Goal: Information Seeking & Learning: Learn about a topic

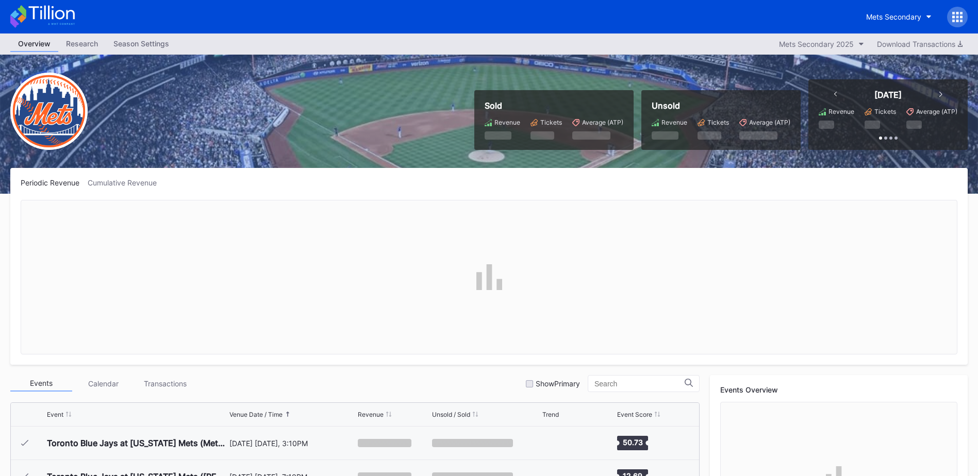
scroll to position [2447, 0]
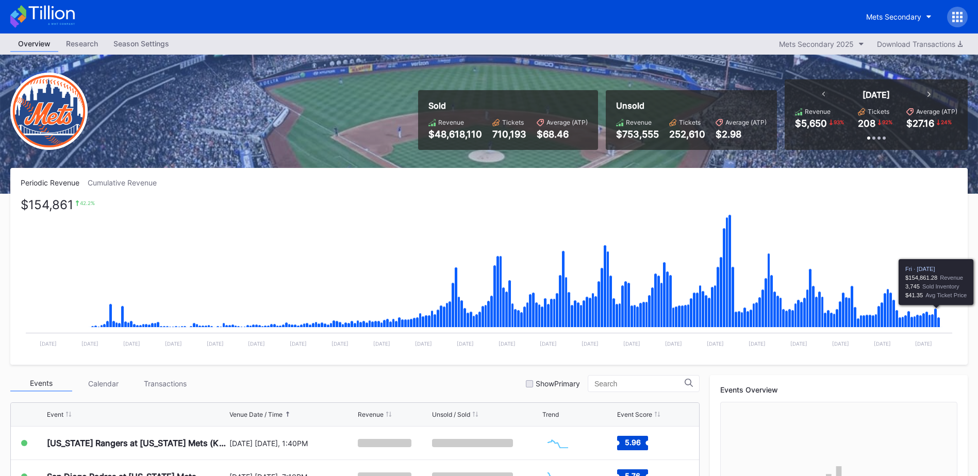
click at [936, 314] on icon "Chart title" at bounding box center [935, 318] width 3 height 19
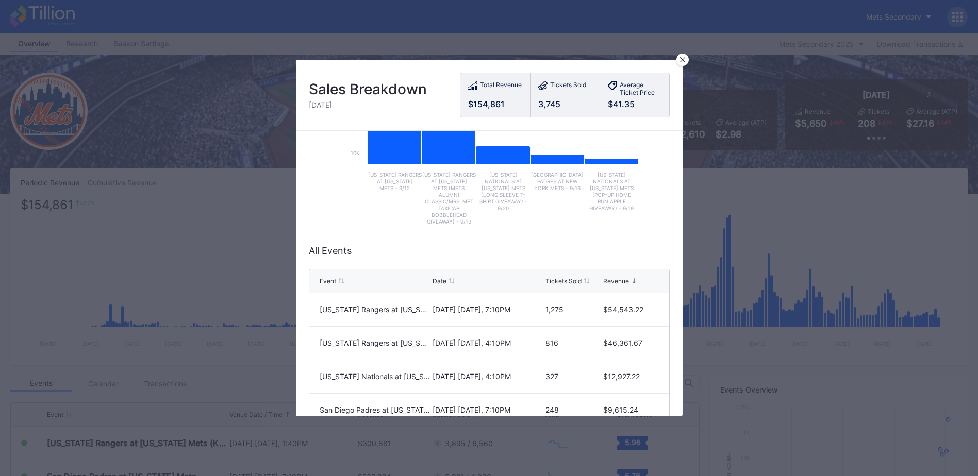
scroll to position [135, 0]
drag, startPoint x: 680, startPoint y: 62, endPoint x: 817, endPoint y: 206, distance: 198.8
click at [681, 62] on div at bounding box center [683, 60] width 12 height 12
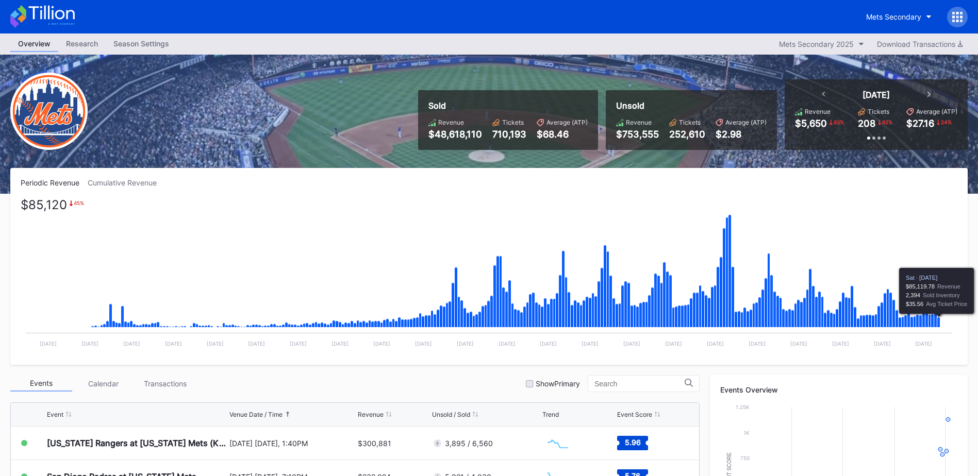
click at [938, 322] on icon "Chart title" at bounding box center [938, 323] width 3 height 10
click at [941, 327] on icon "Chart title" at bounding box center [942, 327] width 2 height 1
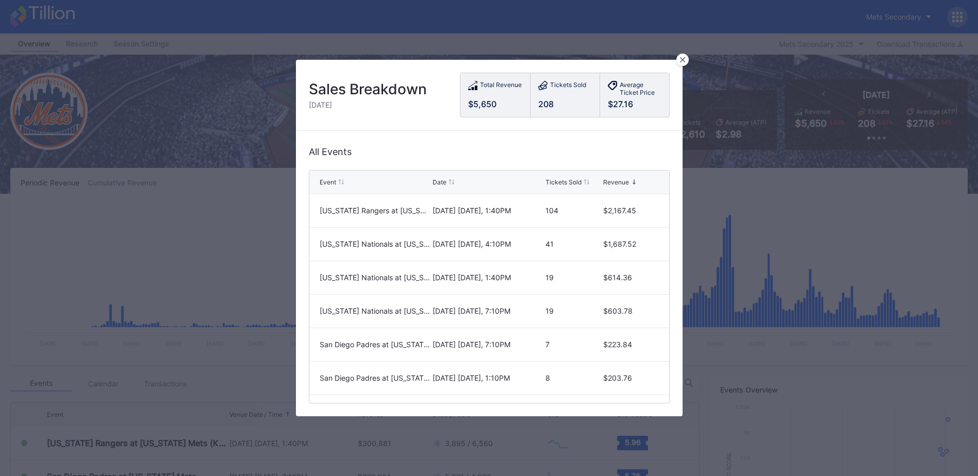
scroll to position [0, 0]
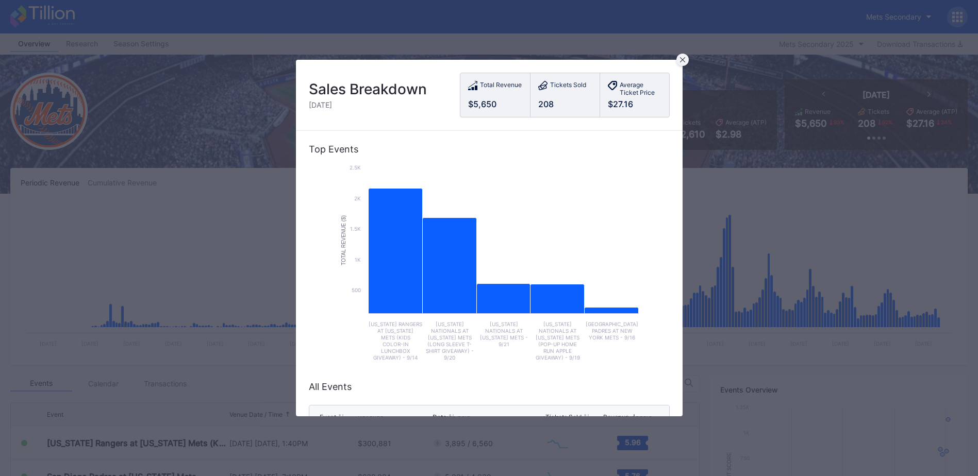
click at [686, 64] on div at bounding box center [683, 60] width 12 height 12
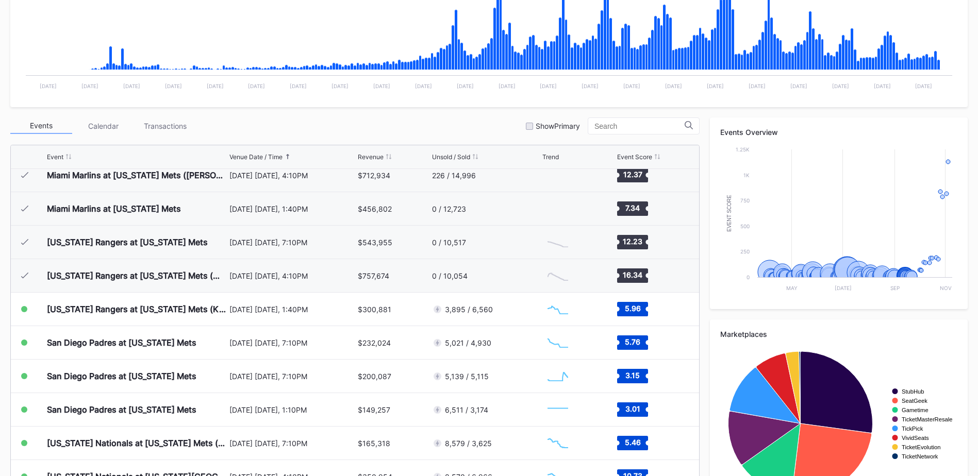
scroll to position [1446, 0]
